Goal: Transaction & Acquisition: Purchase product/service

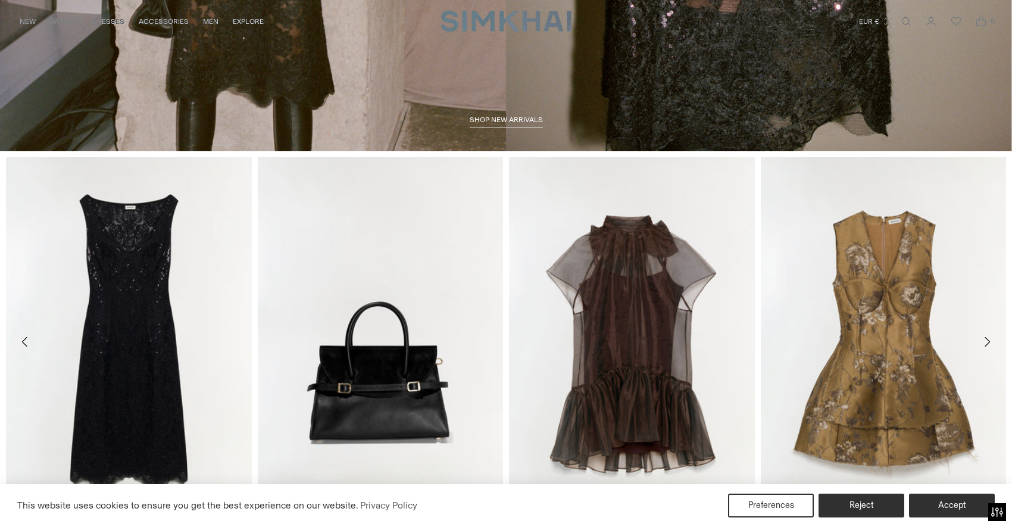
scroll to position [580, 0]
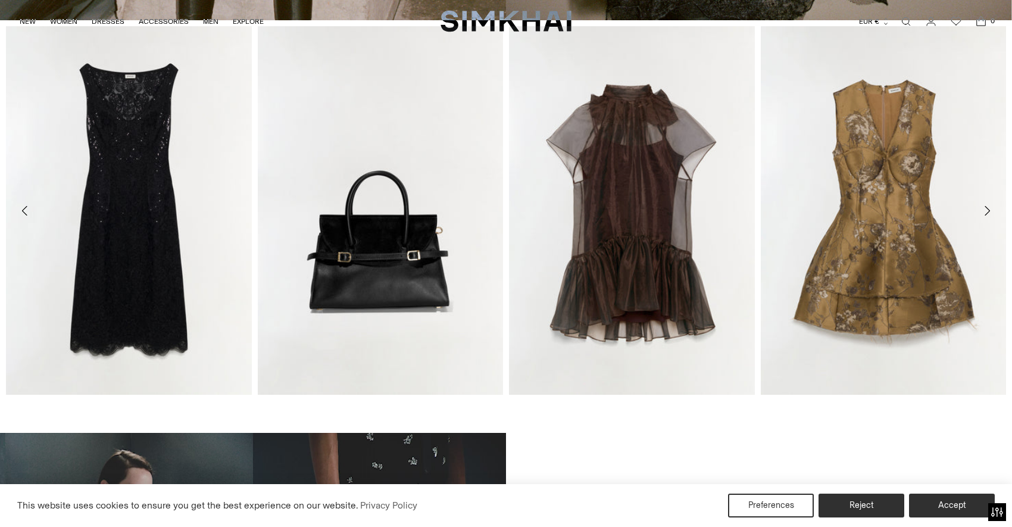
click at [982, 210] on icon "Move to next carousel slide" at bounding box center [986, 210] width 14 height 14
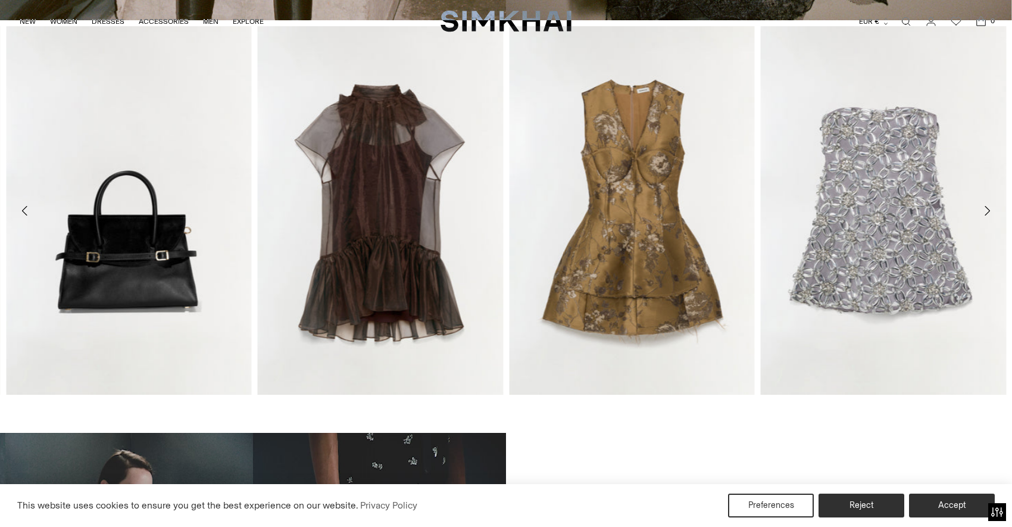
click at [982, 210] on icon "Move to next carousel slide" at bounding box center [986, 210] width 14 height 14
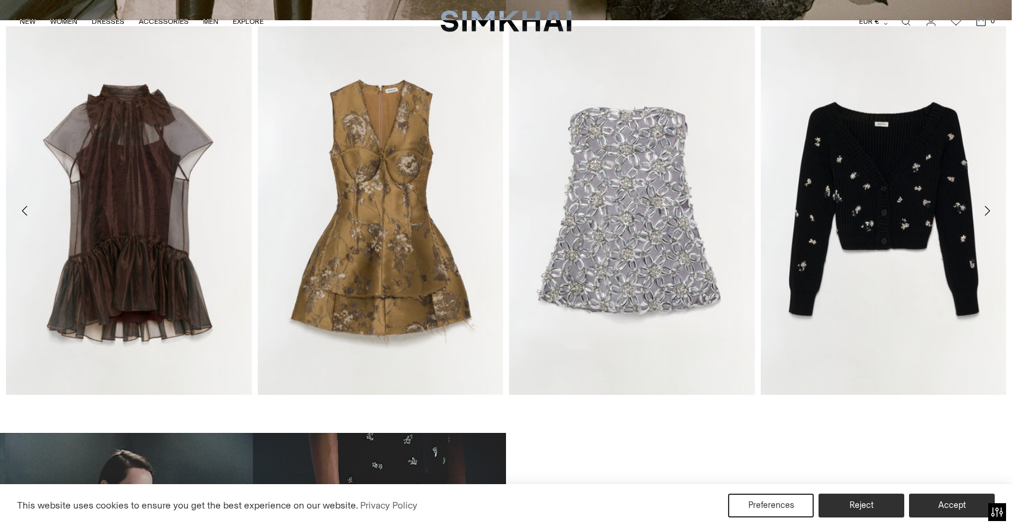
click at [984, 211] on icon "Move to next carousel slide" at bounding box center [986, 210] width 14 height 14
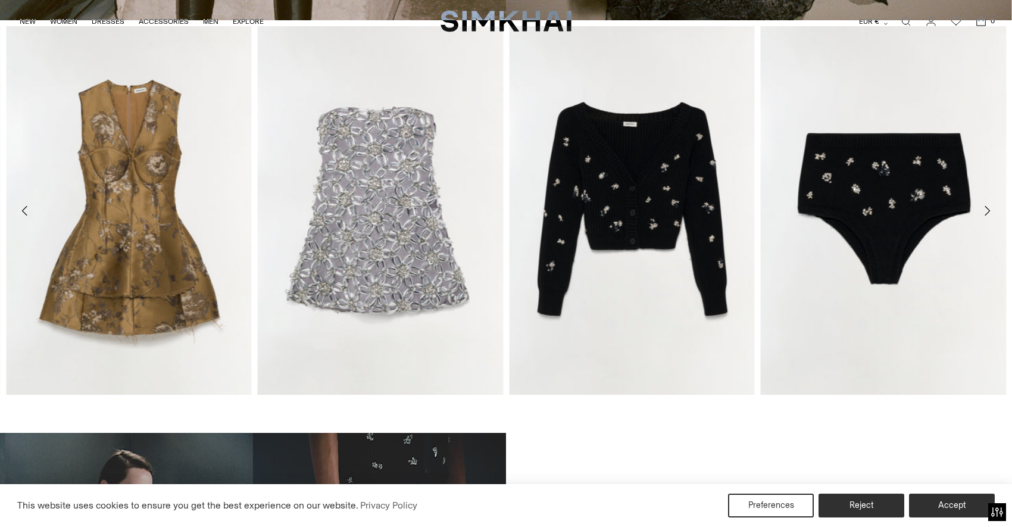
click at [984, 211] on icon "Move to next carousel slide" at bounding box center [986, 210] width 14 height 14
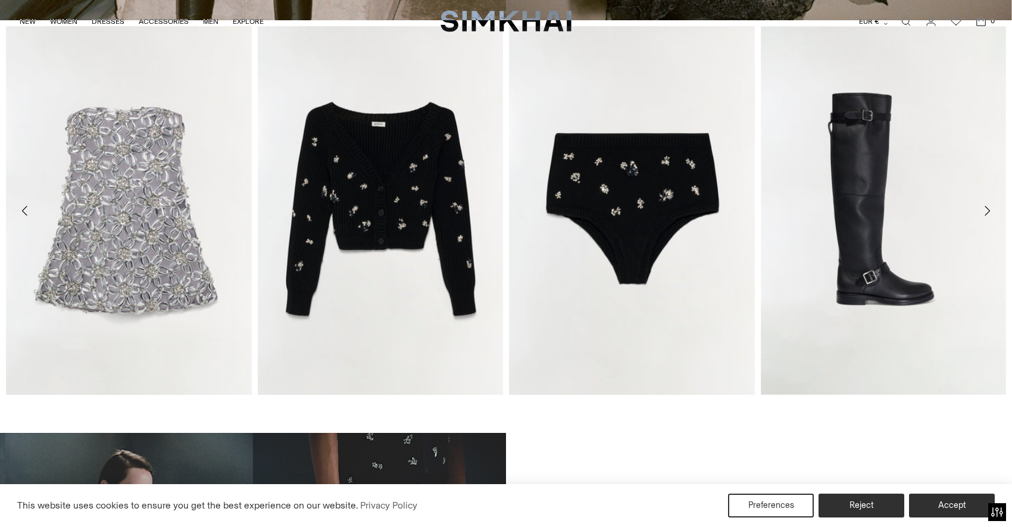
click at [984, 211] on icon "Move to next carousel slide" at bounding box center [986, 210] width 14 height 14
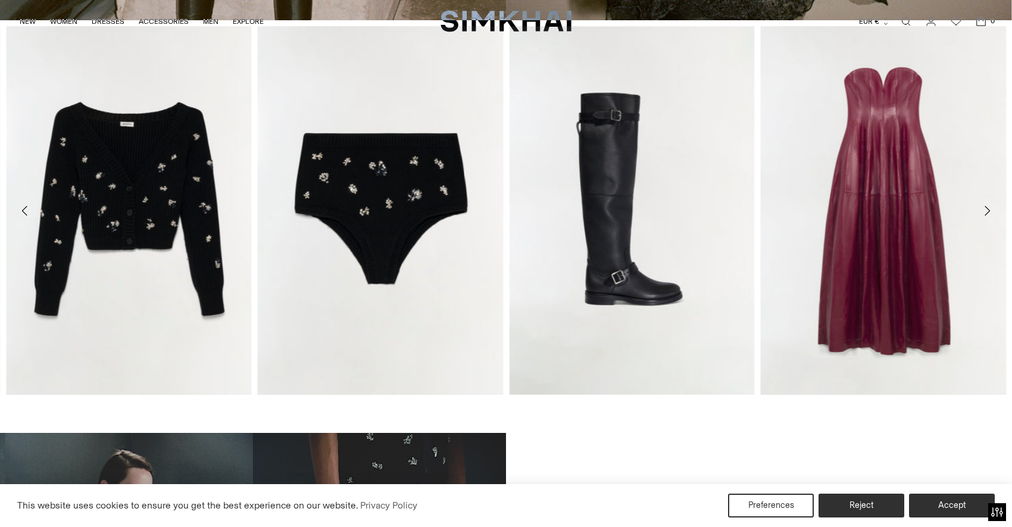
click at [984, 211] on icon "Move to next carousel slide" at bounding box center [986, 210] width 14 height 14
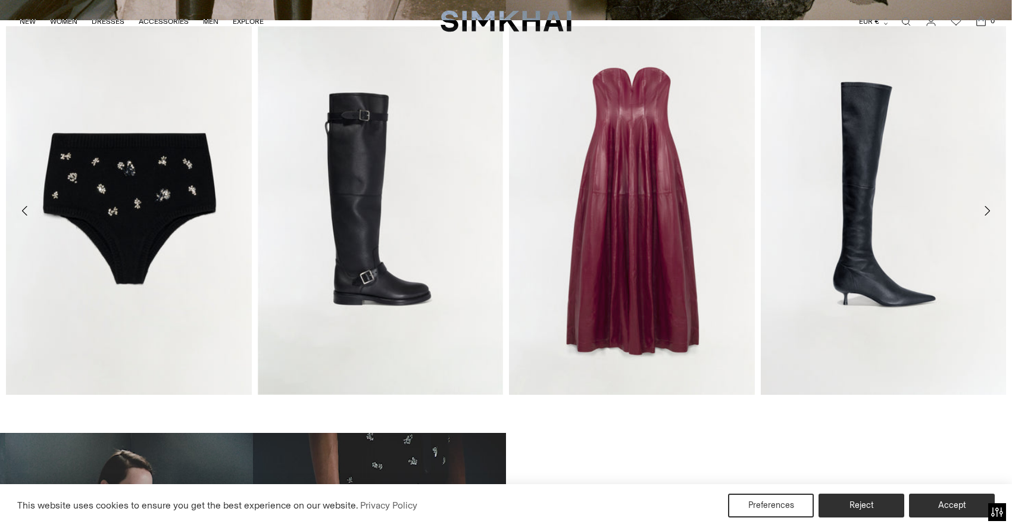
click at [984, 211] on icon "Move to next carousel slide" at bounding box center [986, 210] width 14 height 14
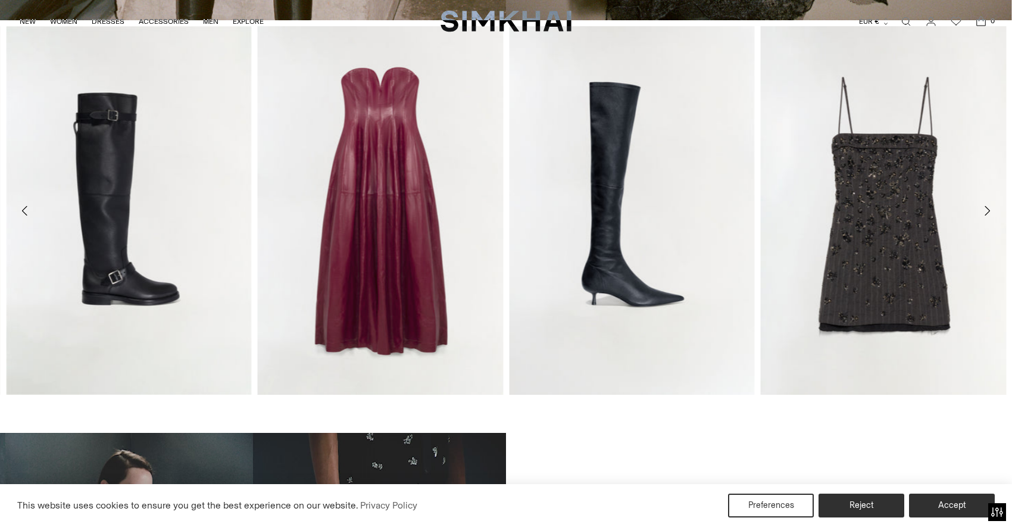
click at [984, 211] on icon "Move to next carousel slide" at bounding box center [986, 210] width 14 height 14
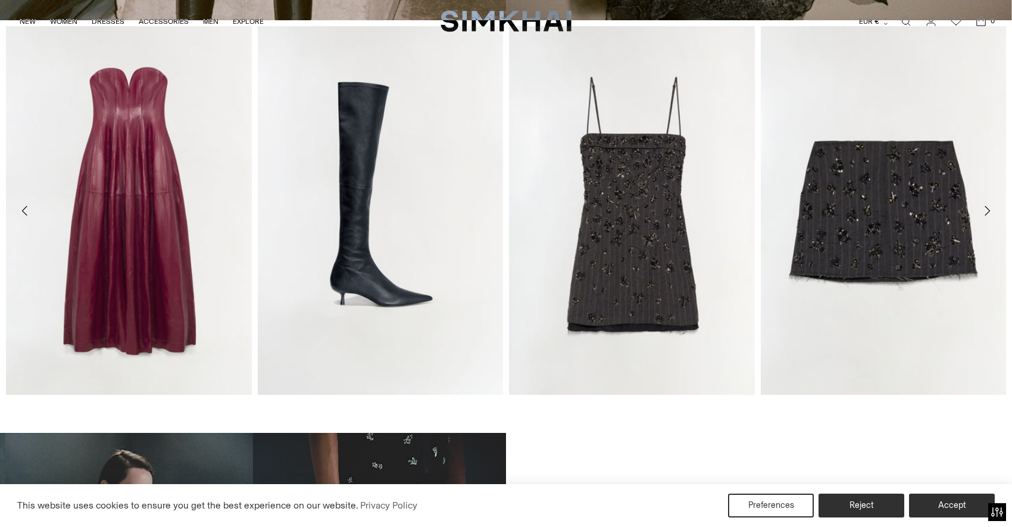
click at [984, 211] on icon "Move to next carousel slide" at bounding box center [986, 210] width 14 height 14
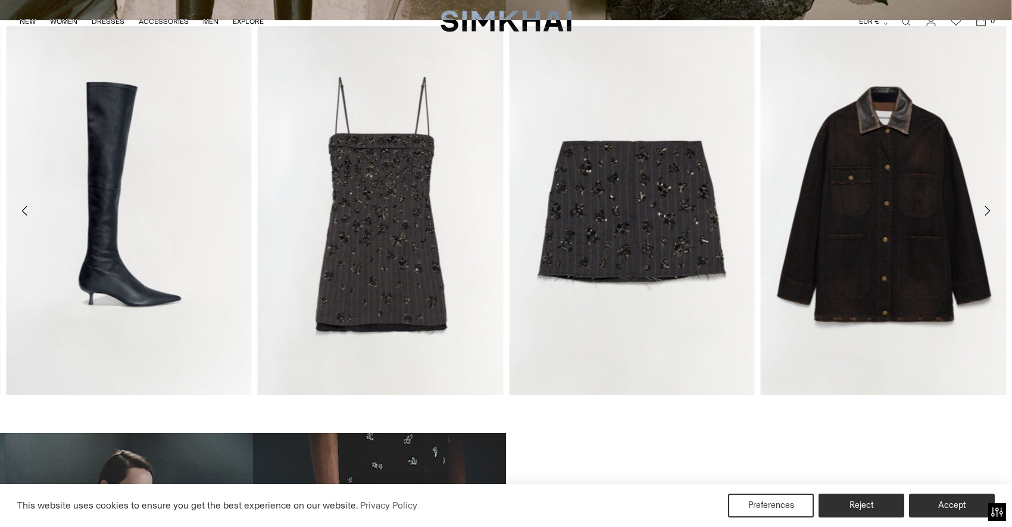
click at [984, 211] on icon "Move to next carousel slide" at bounding box center [986, 210] width 14 height 14
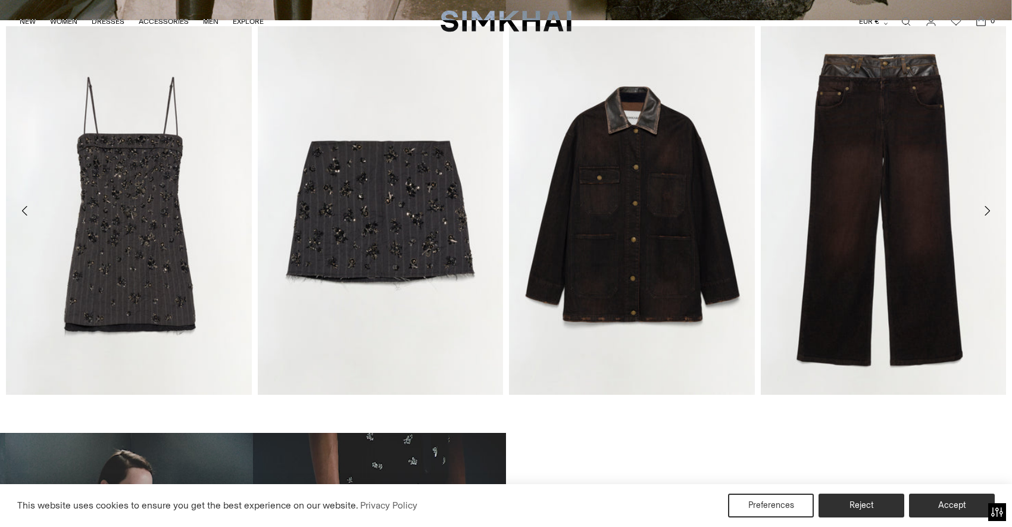
click at [984, 211] on icon "Move to next carousel slide" at bounding box center [986, 210] width 14 height 14
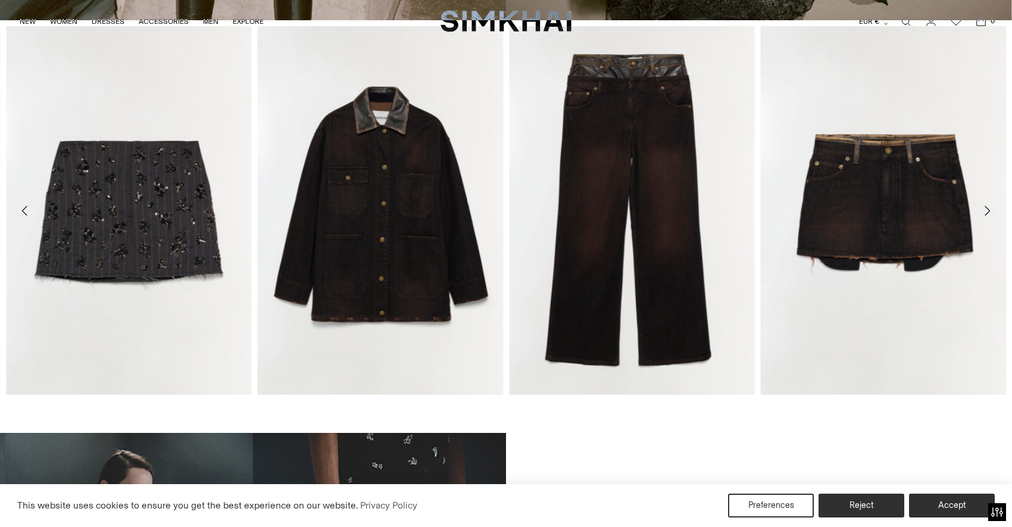
click at [984, 211] on icon "Move to next carousel slide" at bounding box center [986, 210] width 14 height 14
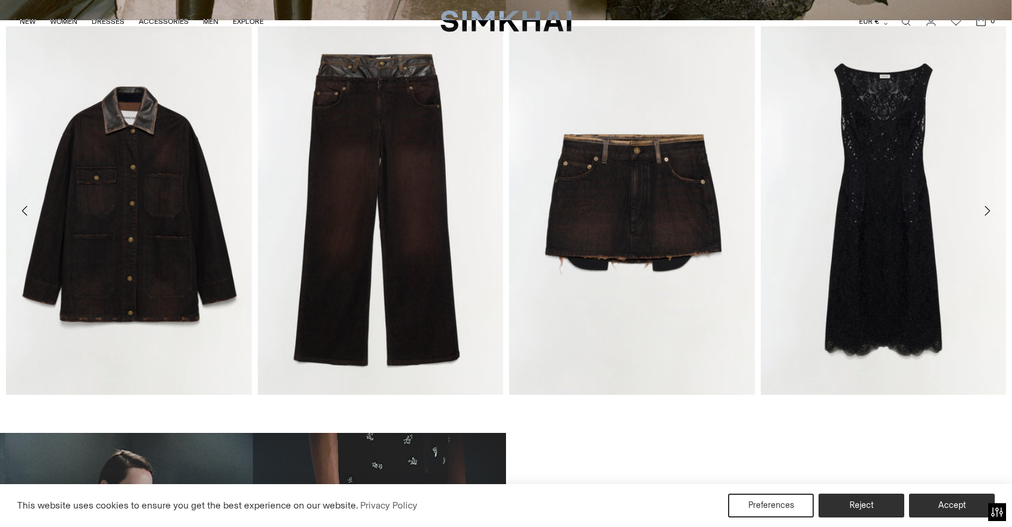
click at [984, 211] on icon "Move to next carousel slide" at bounding box center [986, 210] width 14 height 14
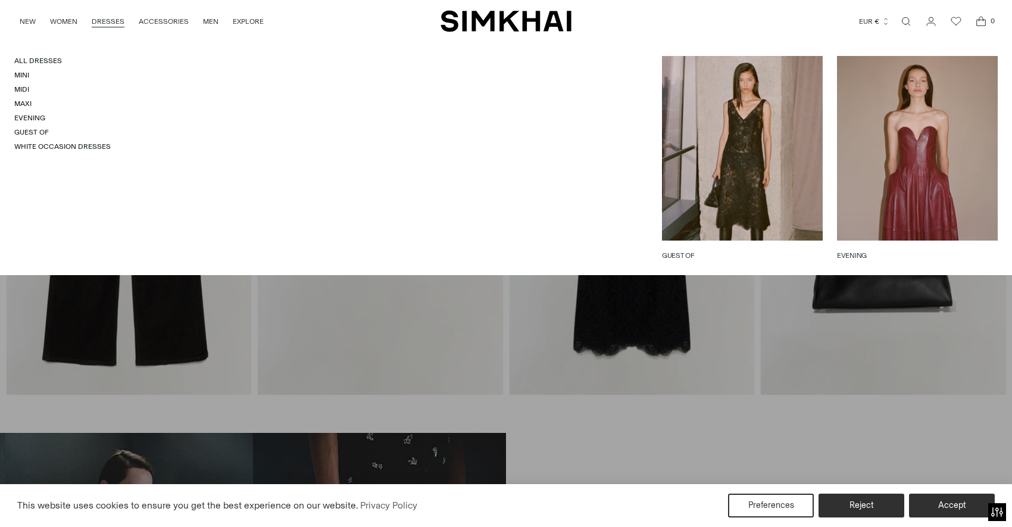
click at [105, 24] on link "DRESSES" at bounding box center [108, 21] width 33 height 26
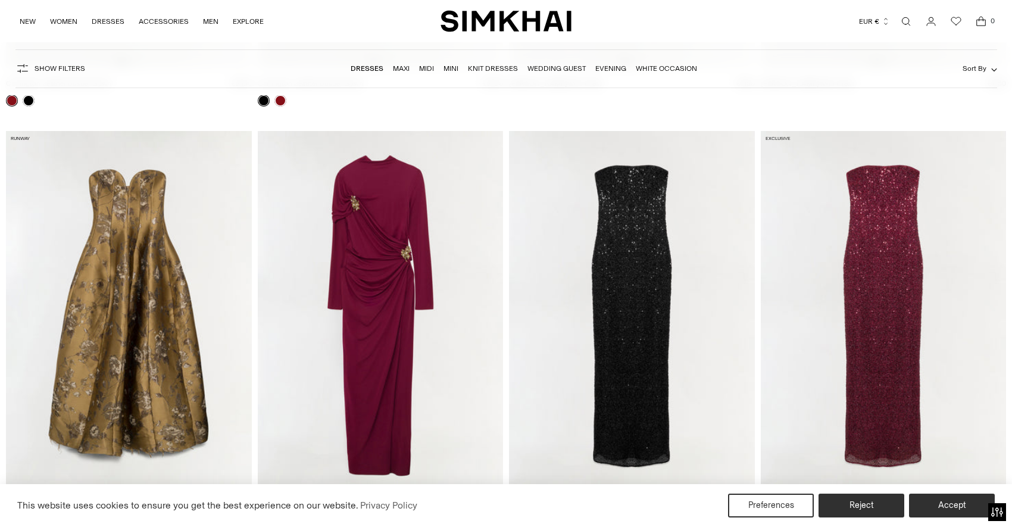
scroll to position [903, 0]
click at [654, 353] on img at bounding box center [632, 314] width 246 height 368
click at [405, 322] on img at bounding box center [381, 314] width 246 height 368
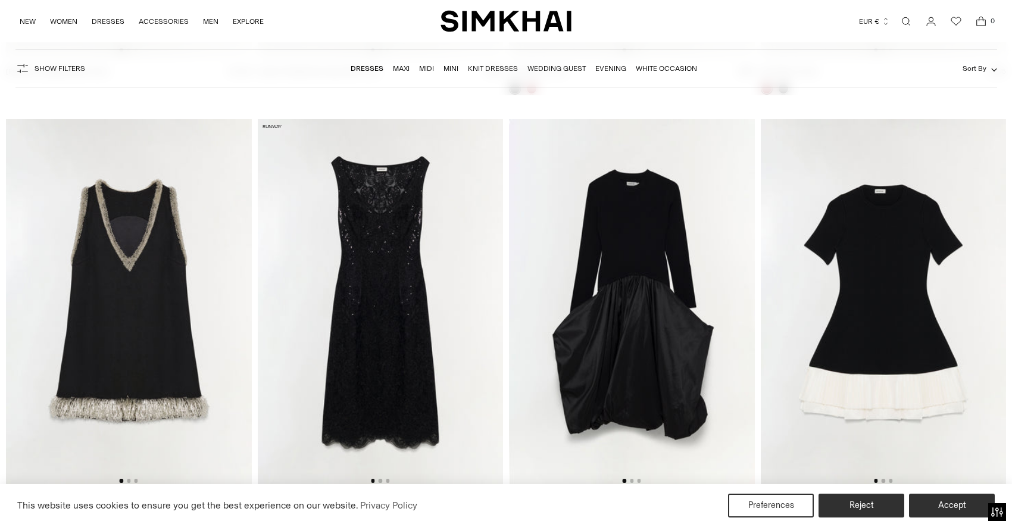
scroll to position [1395, 0]
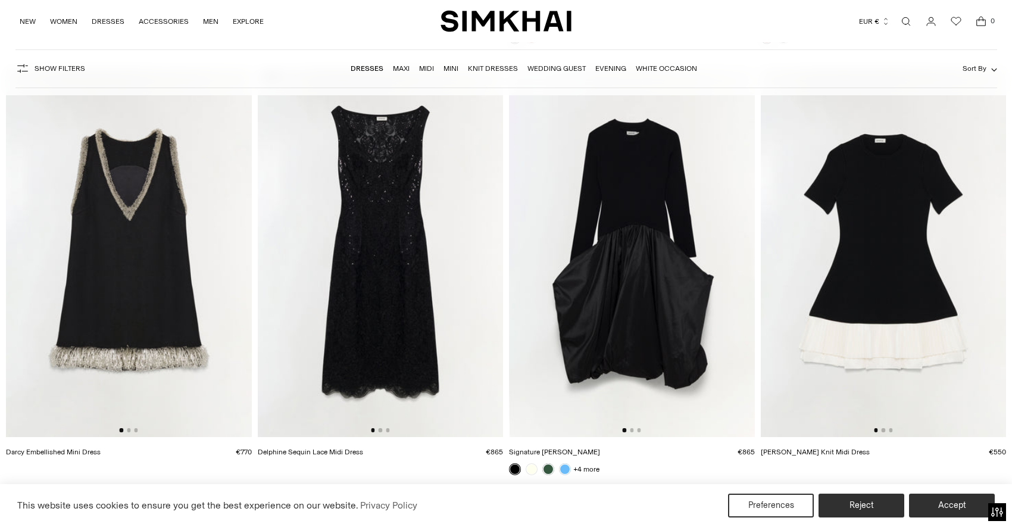
click at [631, 261] on img at bounding box center [632, 252] width 246 height 368
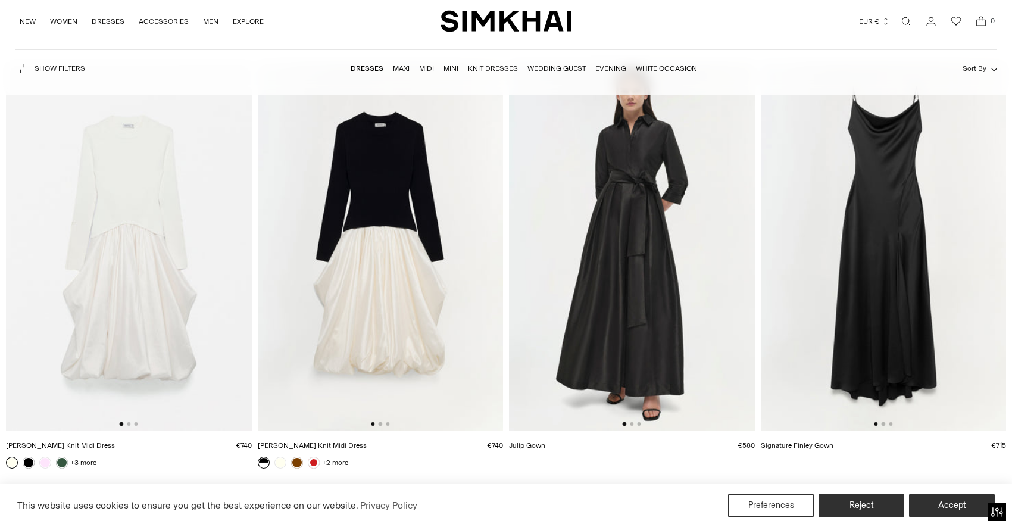
scroll to position [14687, 0]
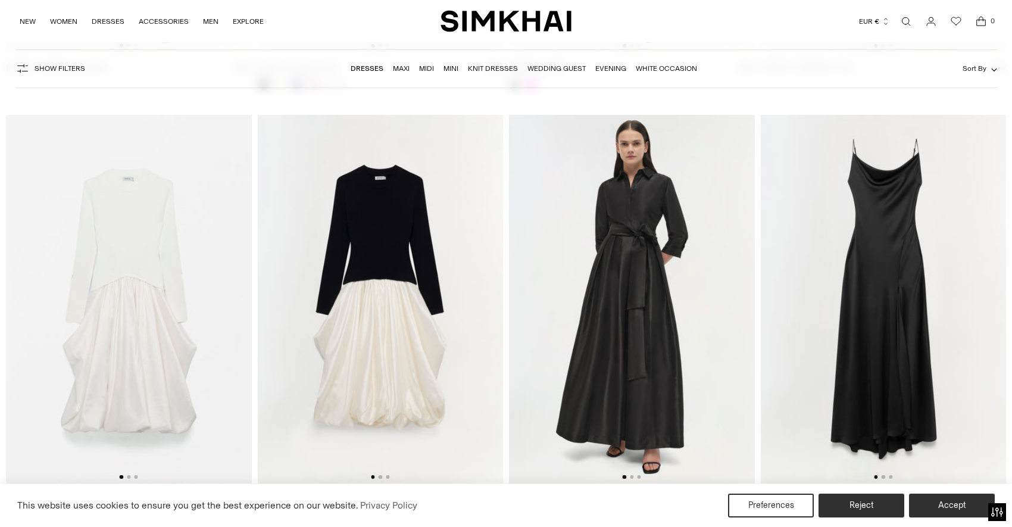
click at [641, 300] on img at bounding box center [632, 299] width 246 height 368
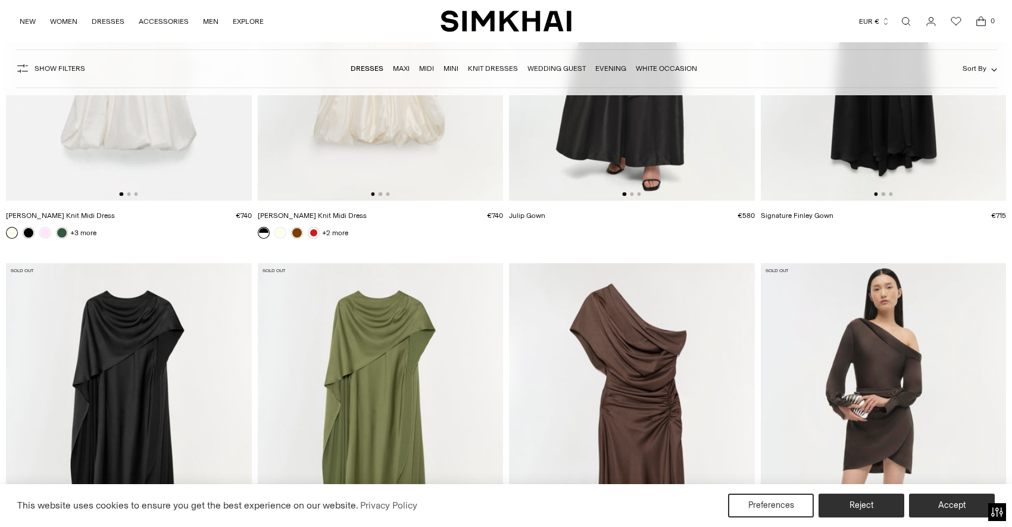
scroll to position [14741, 0]
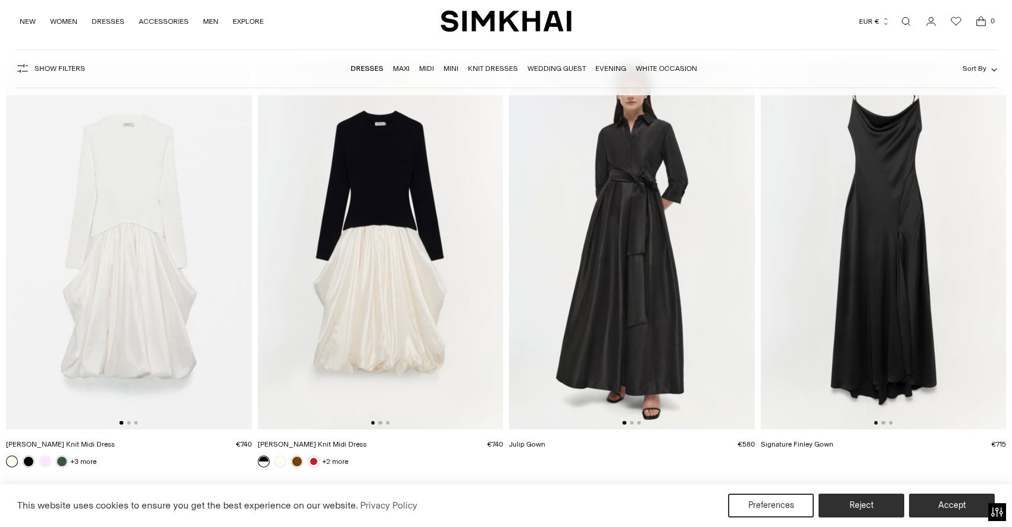
click at [406, 212] on img at bounding box center [381, 245] width 246 height 368
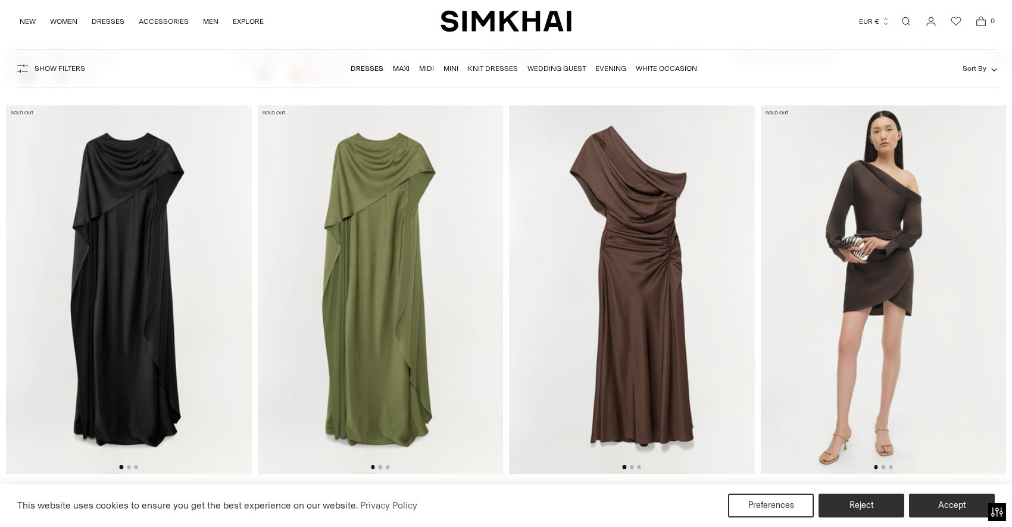
scroll to position [15128, 0]
click at [387, 278] on img at bounding box center [381, 289] width 246 height 368
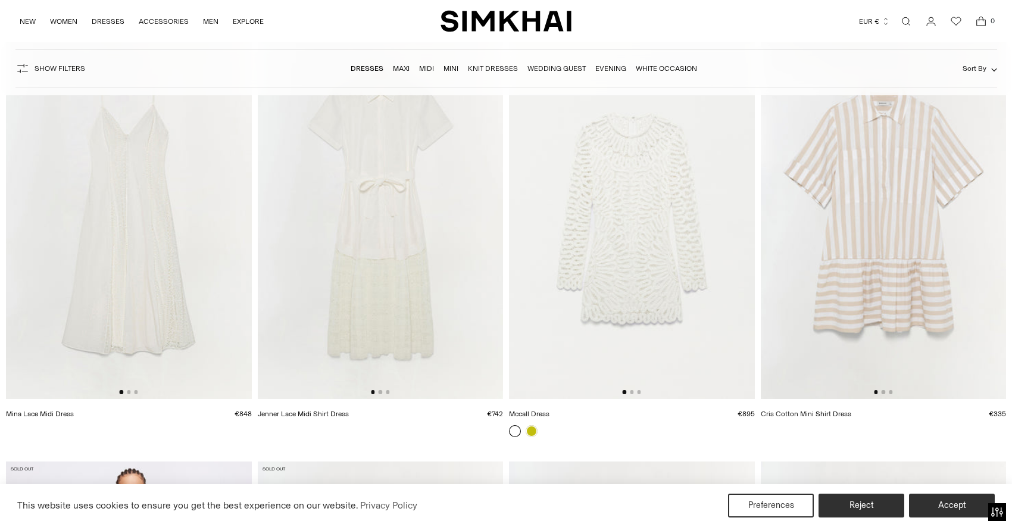
scroll to position [16799, 0]
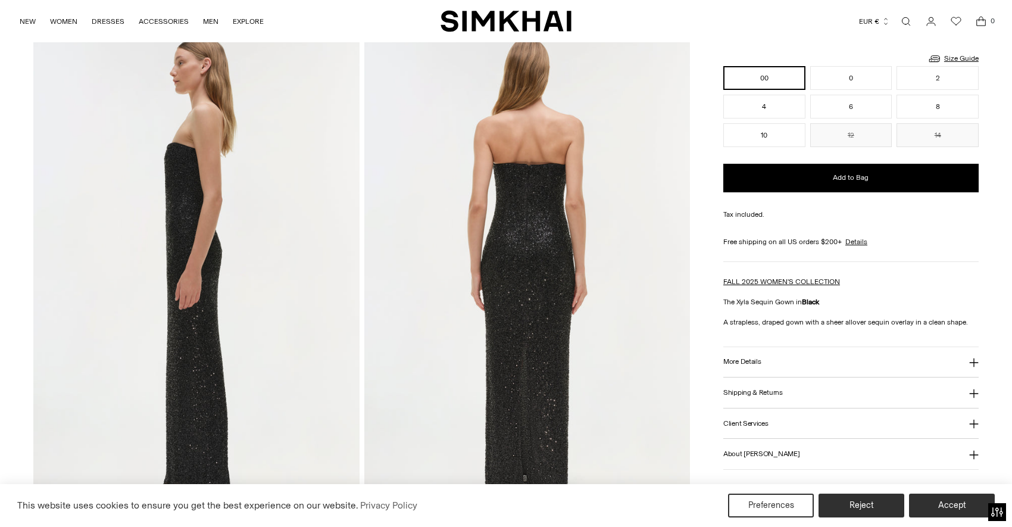
scroll to position [553, 0]
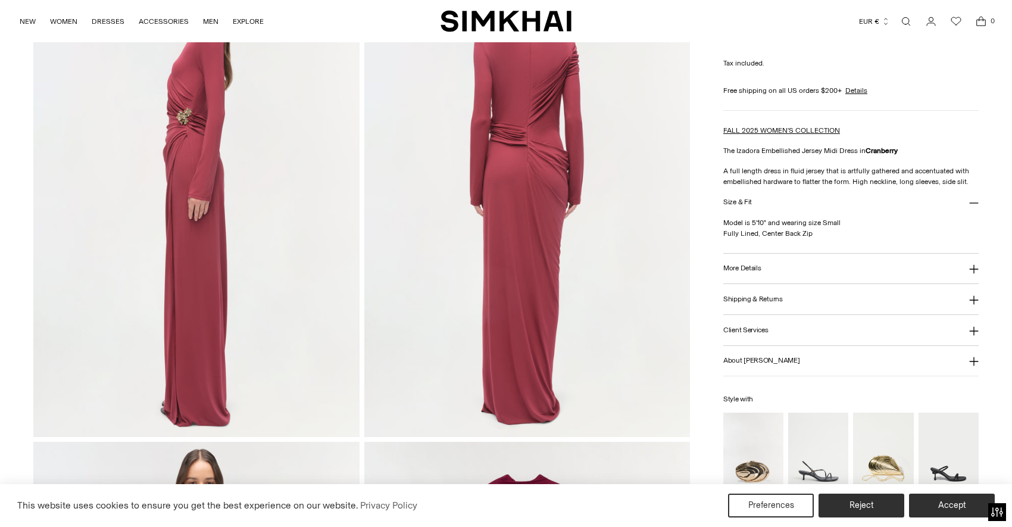
scroll to position [632, 0]
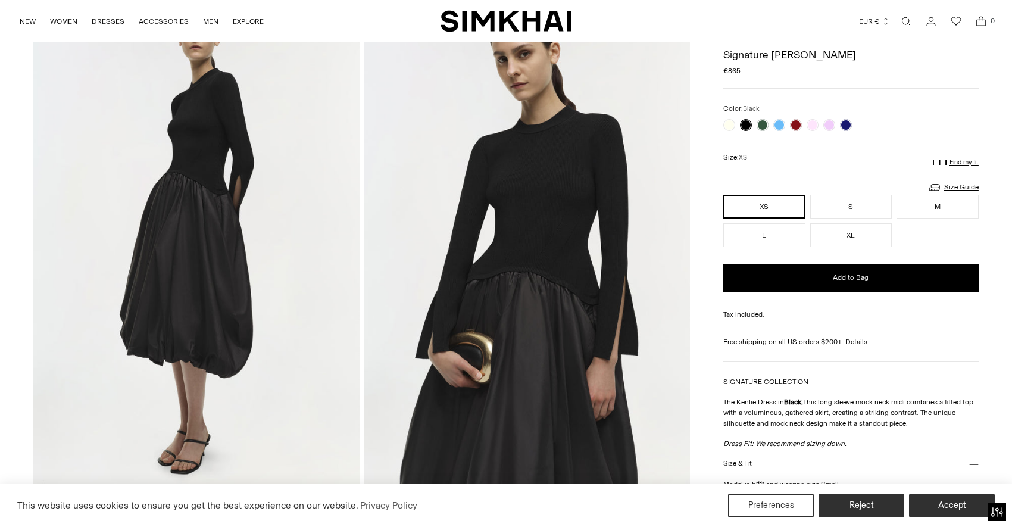
scroll to position [49, 0]
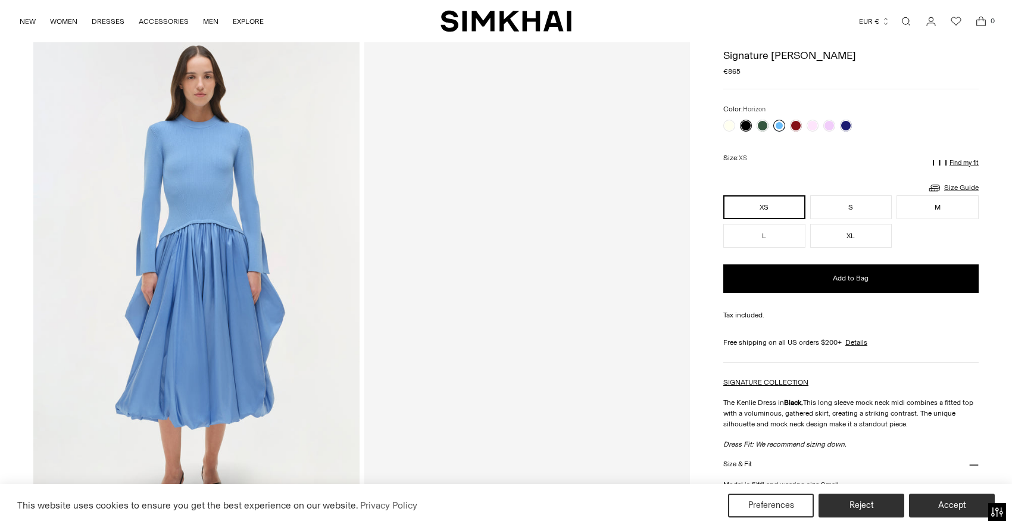
click at [779, 123] on link at bounding box center [779, 126] width 12 height 12
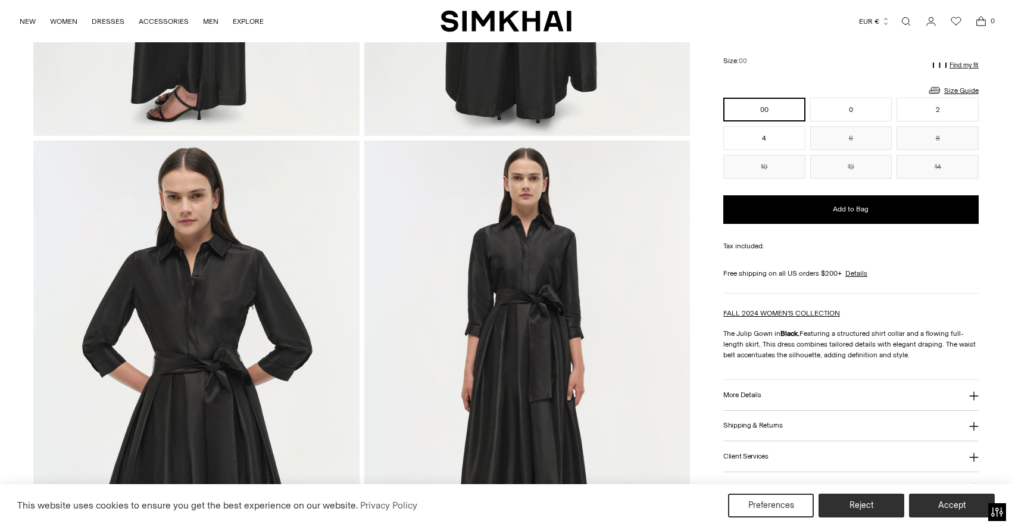
scroll to position [619, 0]
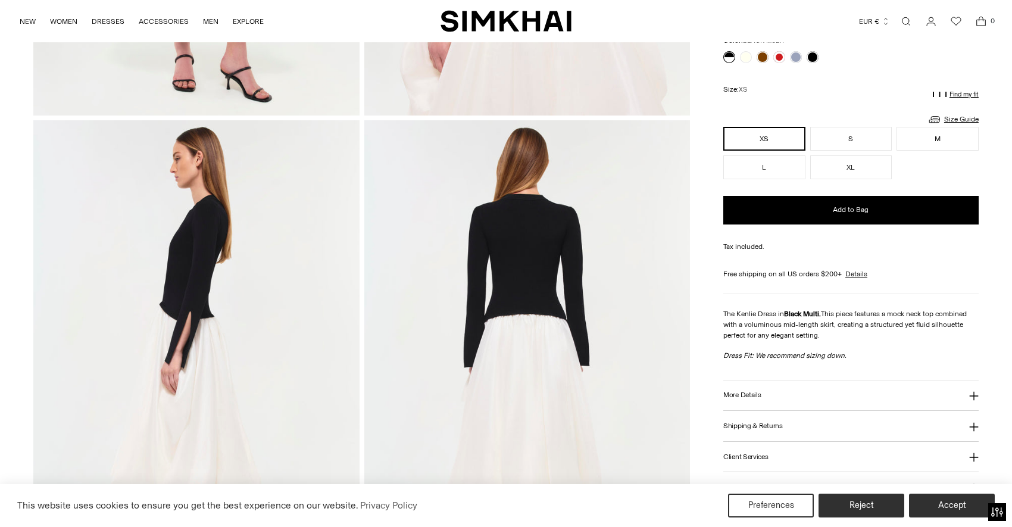
scroll to position [518, 0]
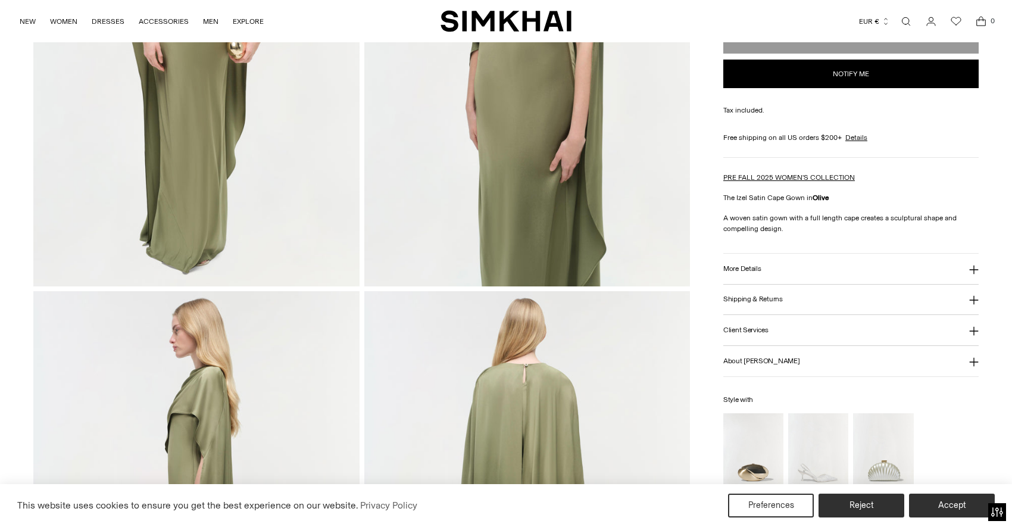
scroll to position [290, 0]
